Goal: Information Seeking & Learning: Learn about a topic

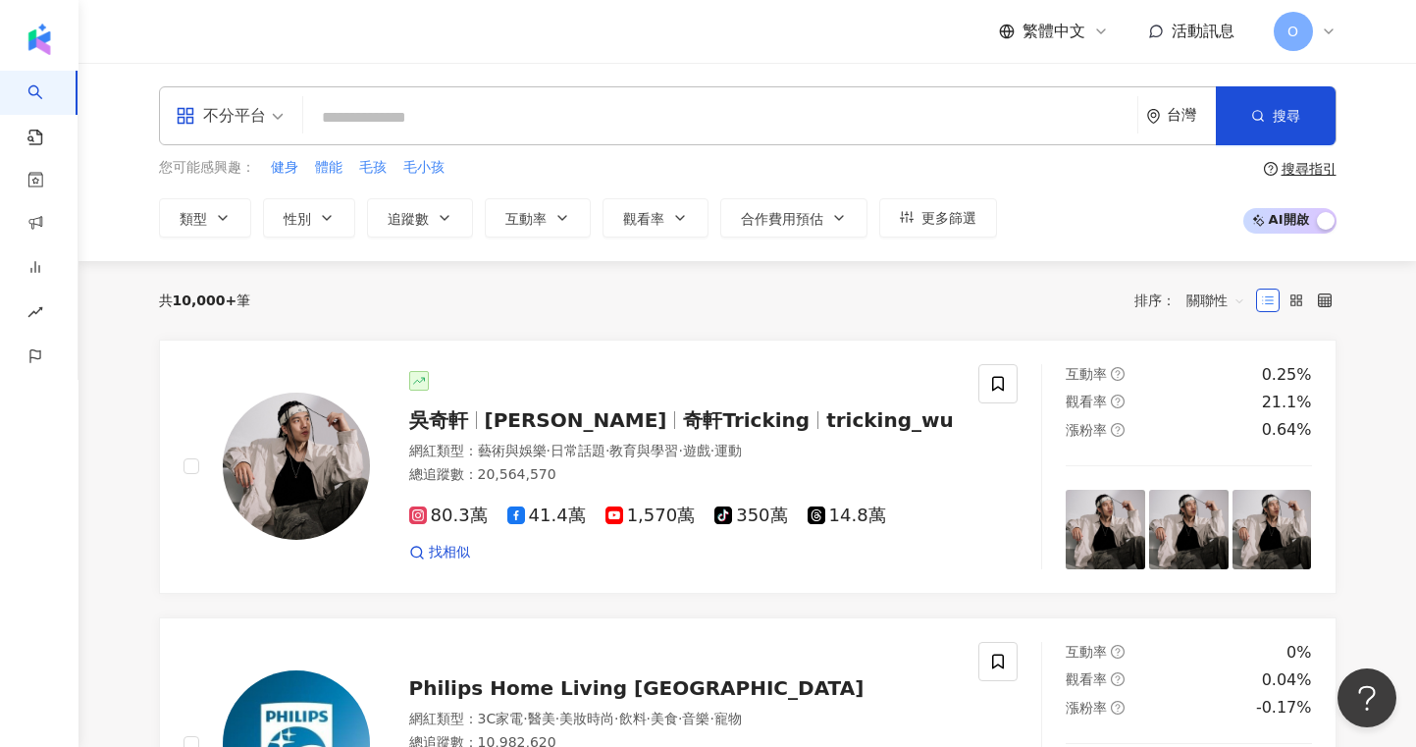
click at [404, 114] on input "search" at bounding box center [720, 117] width 818 height 37
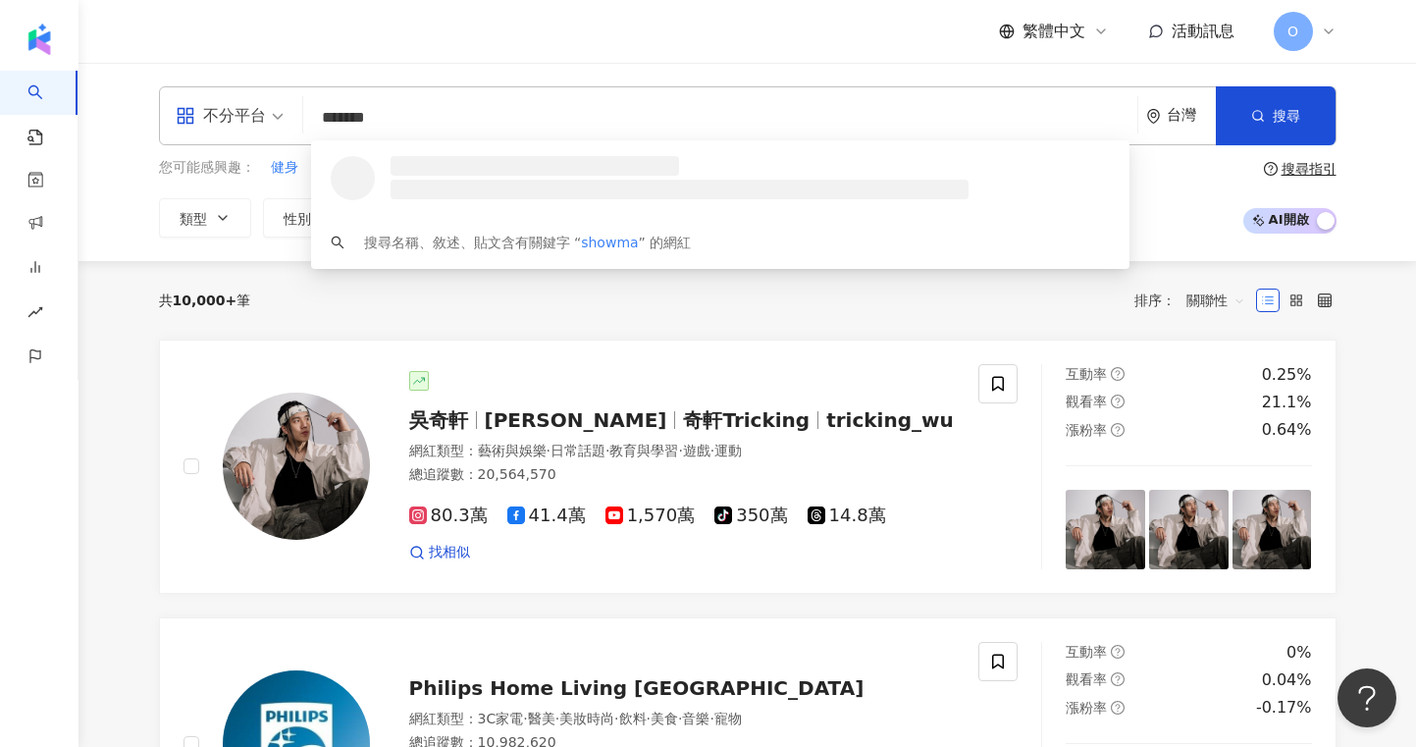
type input "********"
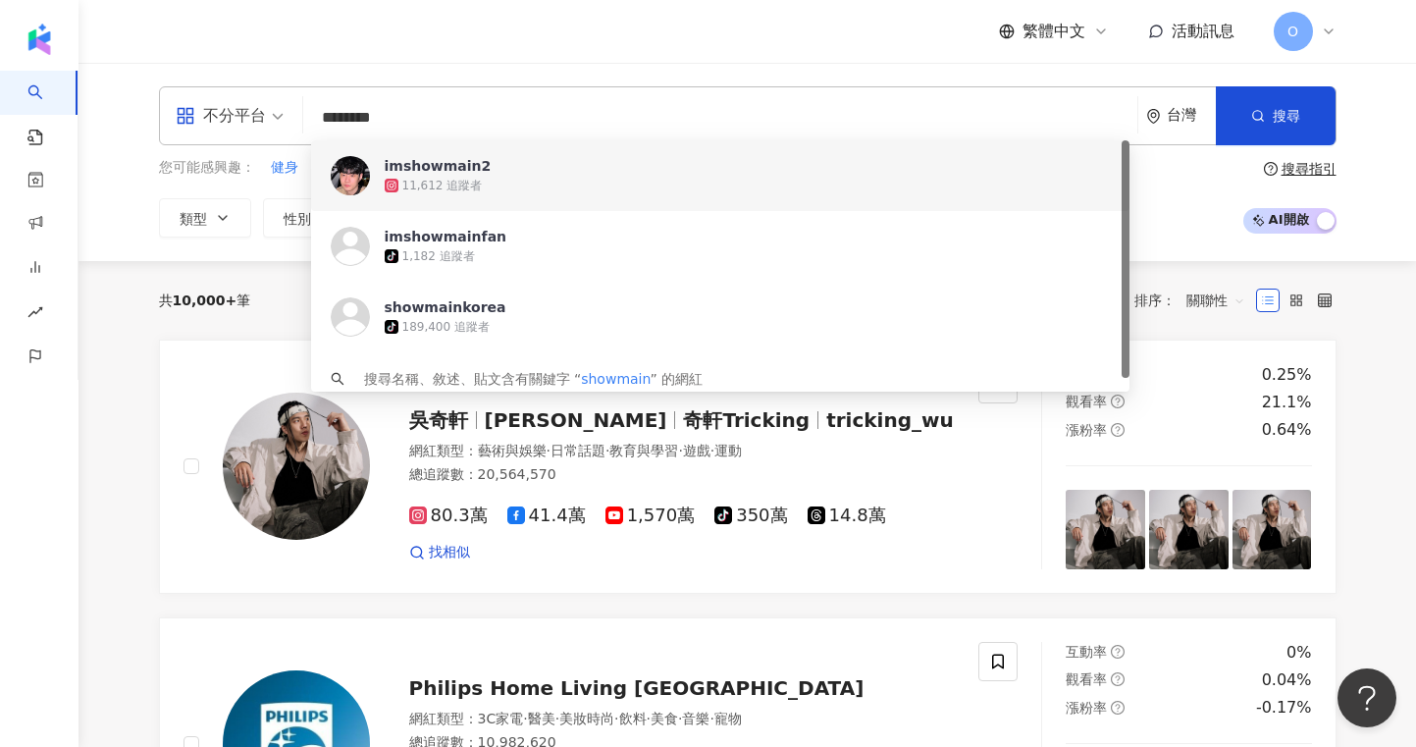
click at [525, 170] on span "imshowmain2" at bounding box center [709, 166] width 649 height 20
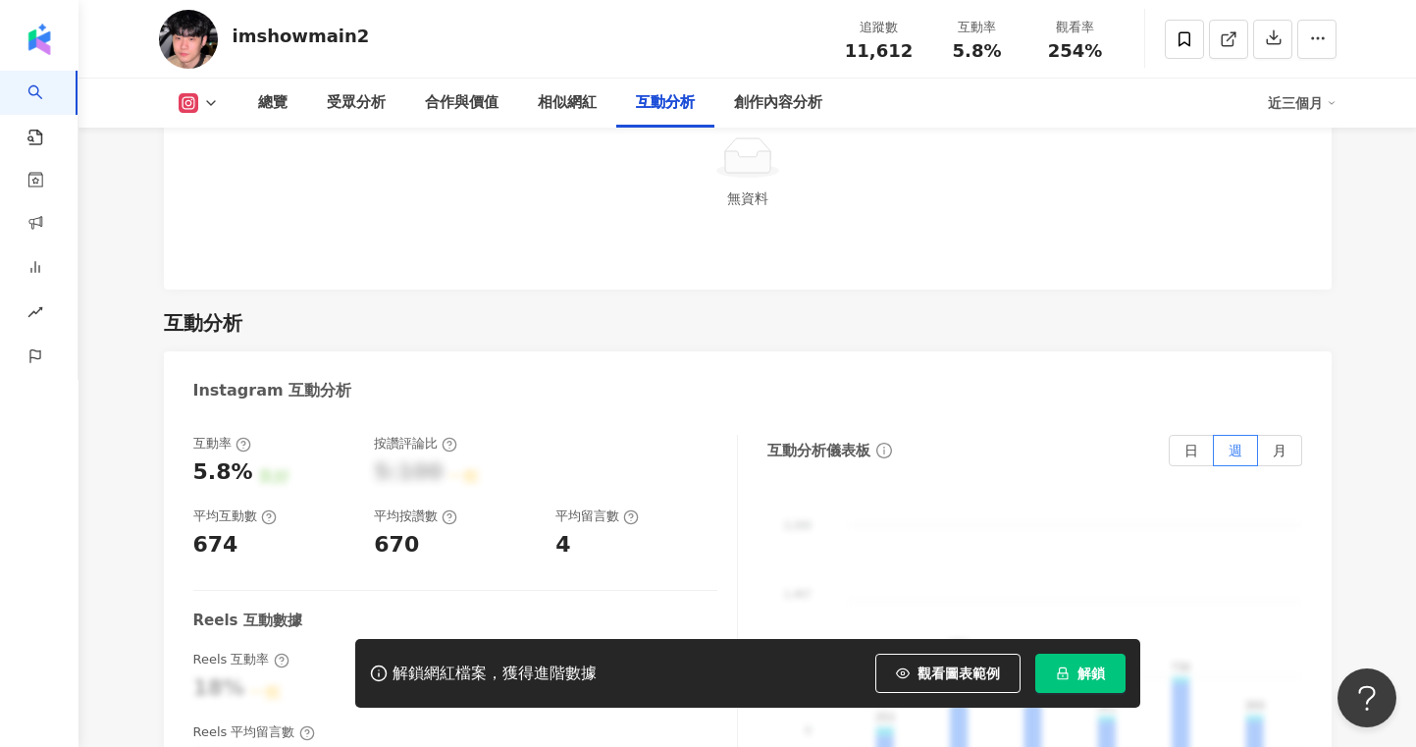
scroll to position [3898, 0]
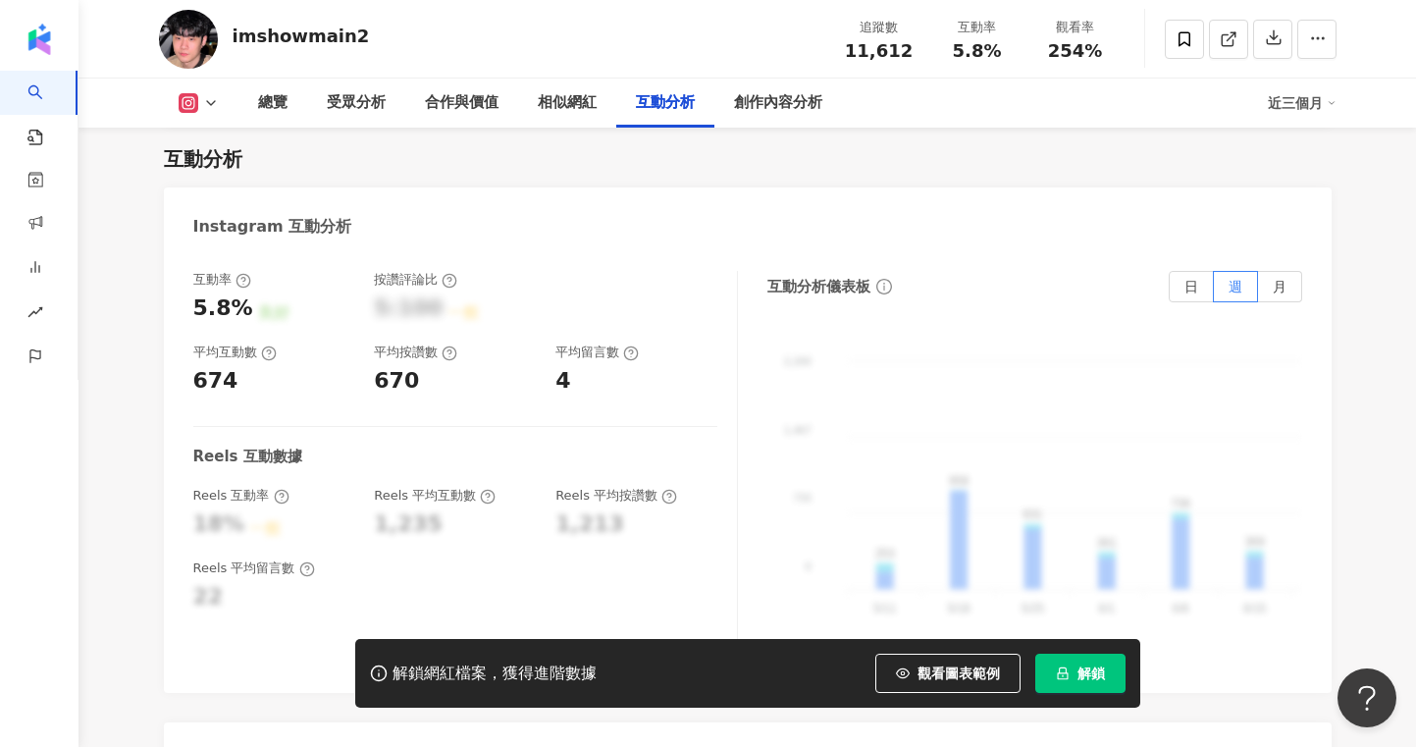
click at [1053, 650] on div "解鎖網紅檔案，獲得進階數據 觀看圖表範例 解鎖" at bounding box center [747, 673] width 785 height 69
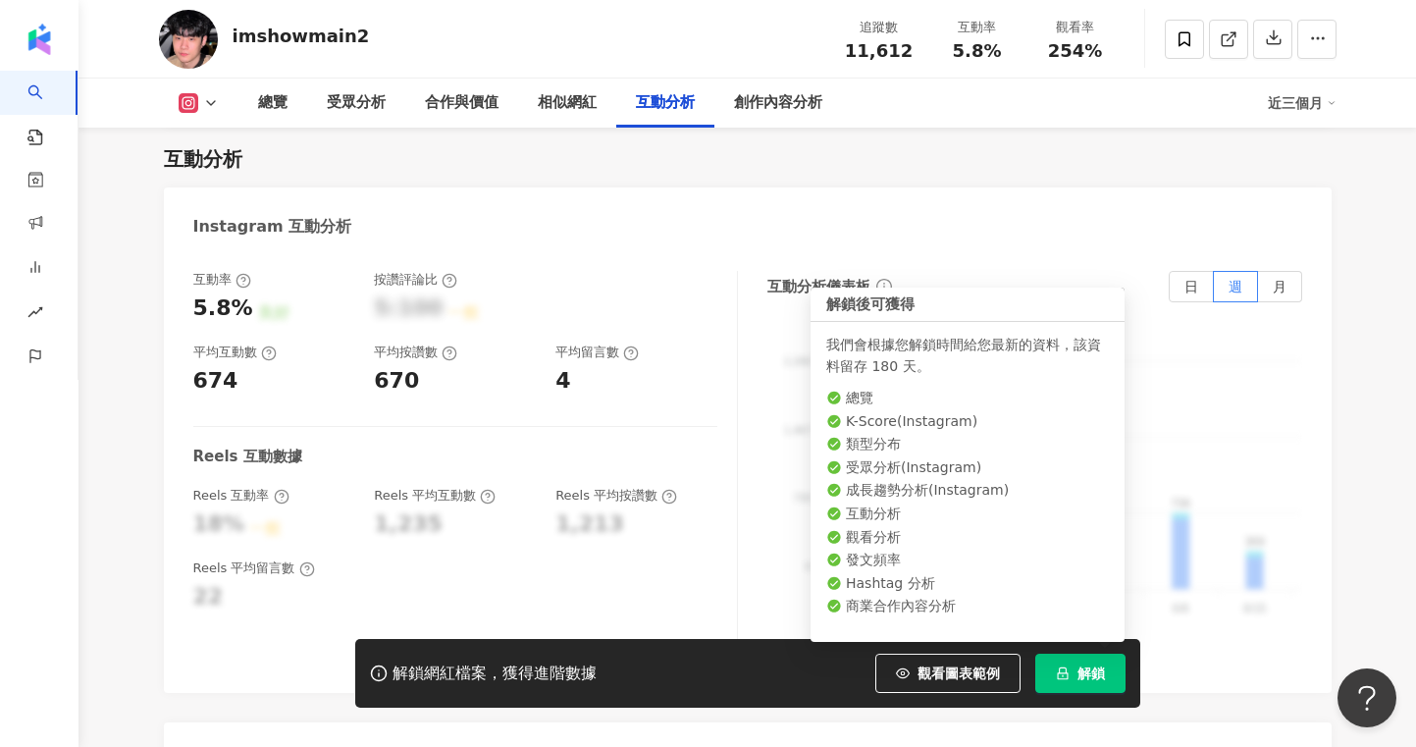
click at [1063, 662] on button "解鎖" at bounding box center [1080, 672] width 90 height 39
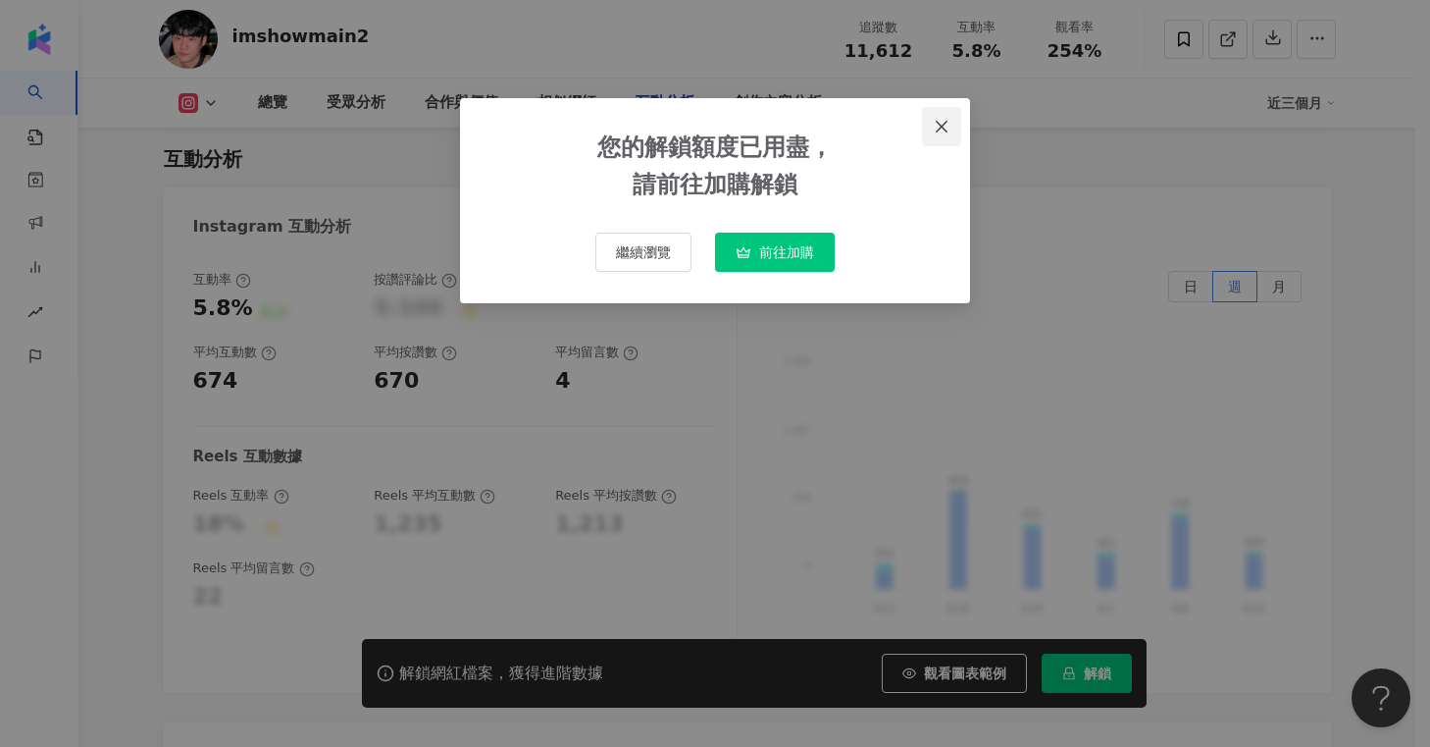
click at [943, 119] on icon "close" at bounding box center [942, 127] width 16 height 16
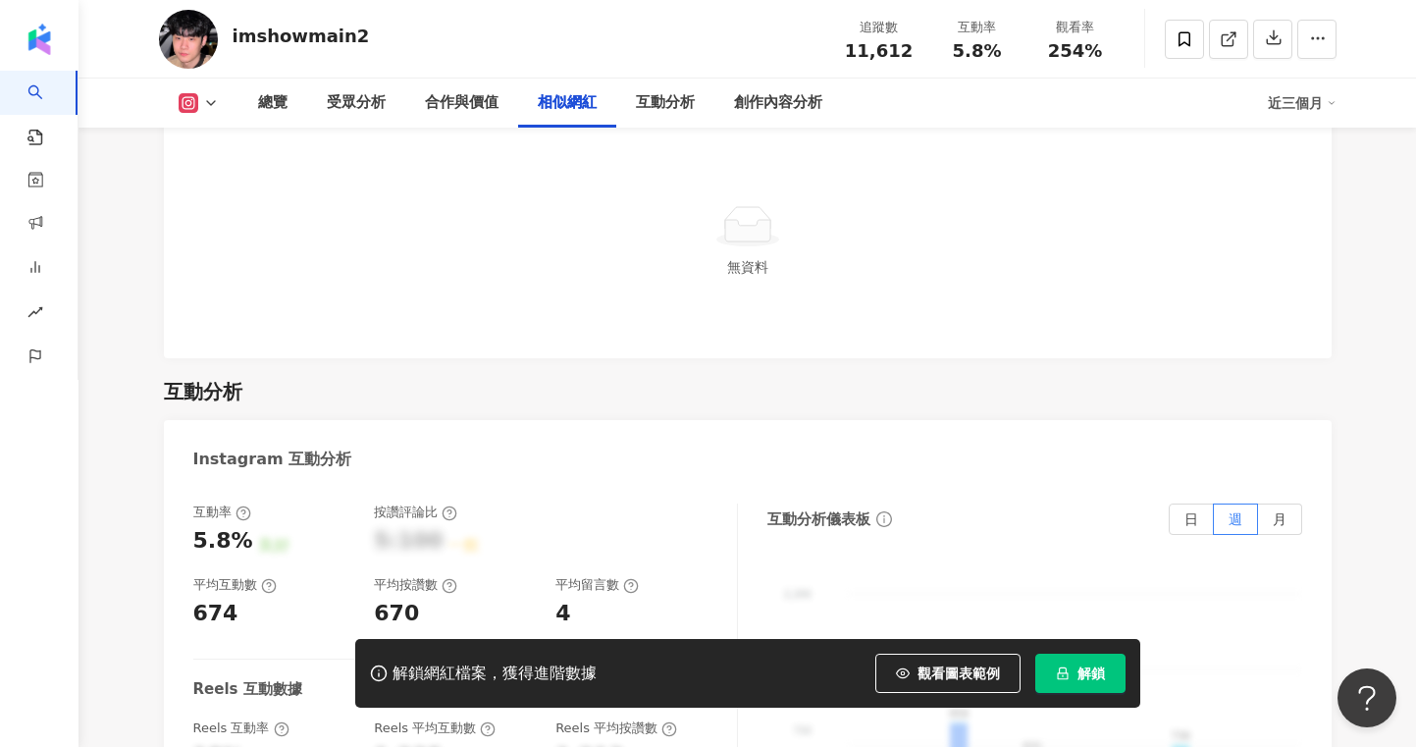
scroll to position [3939, 0]
